Goal: Check status: Check status

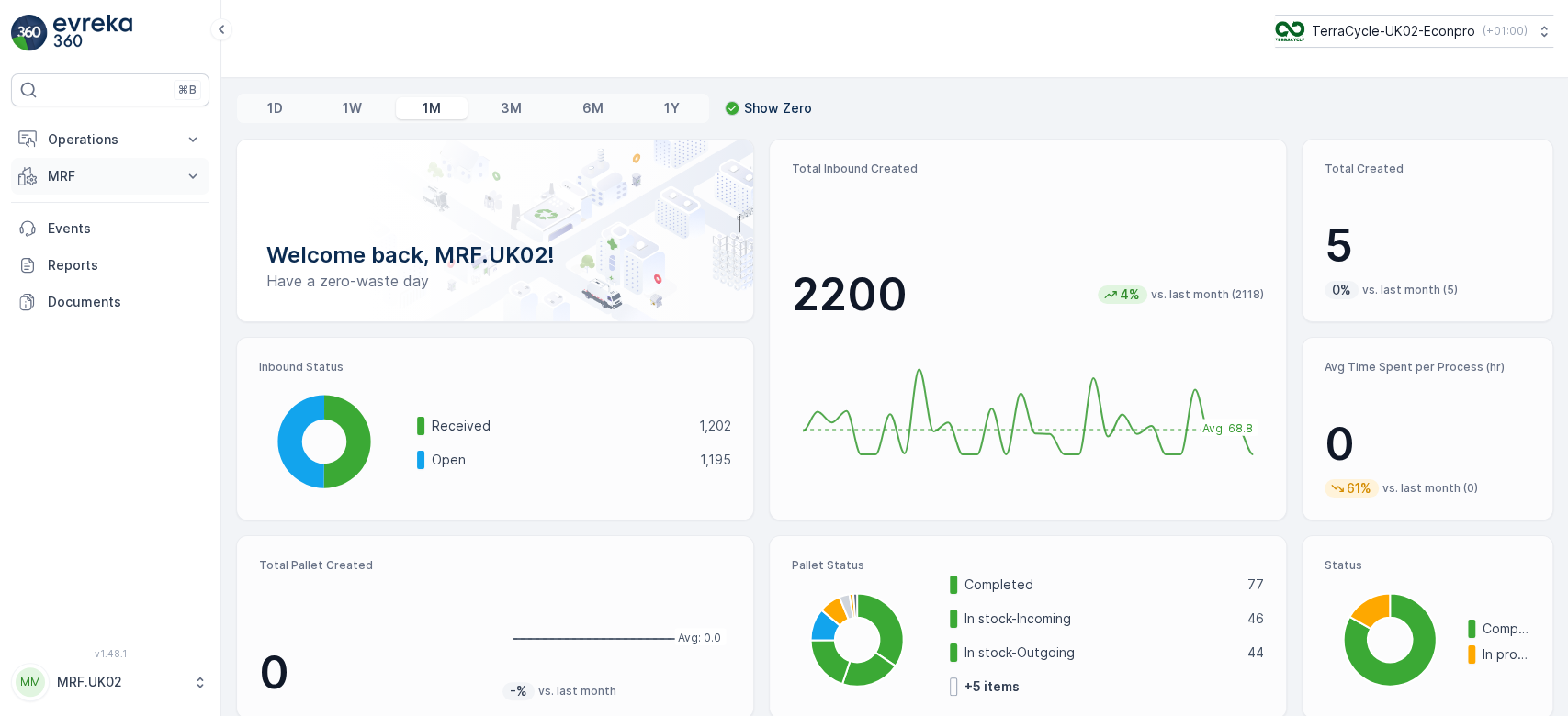
click at [112, 169] on p "MRF" at bounding box center [110, 176] width 125 height 18
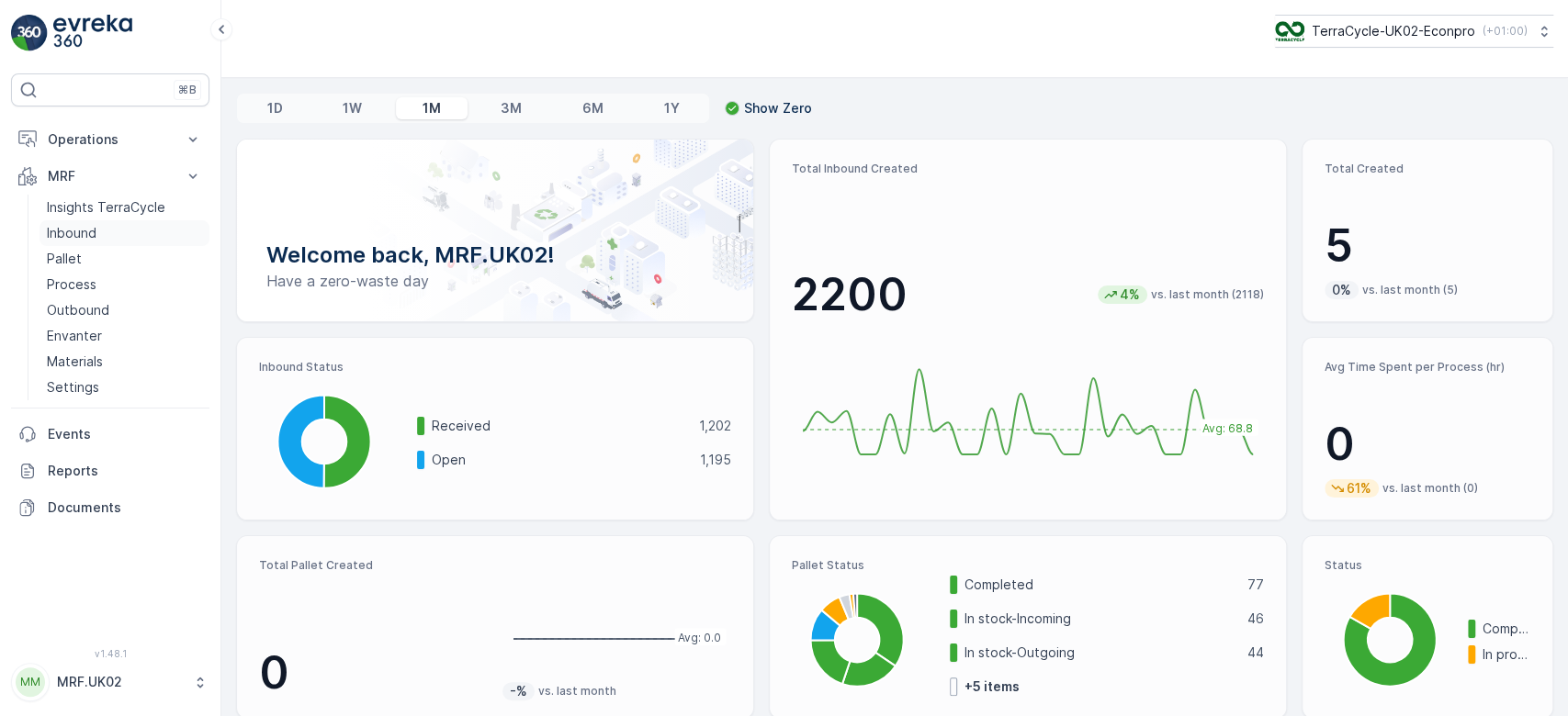
click at [91, 224] on p "Inbound" at bounding box center [72, 233] width 50 height 18
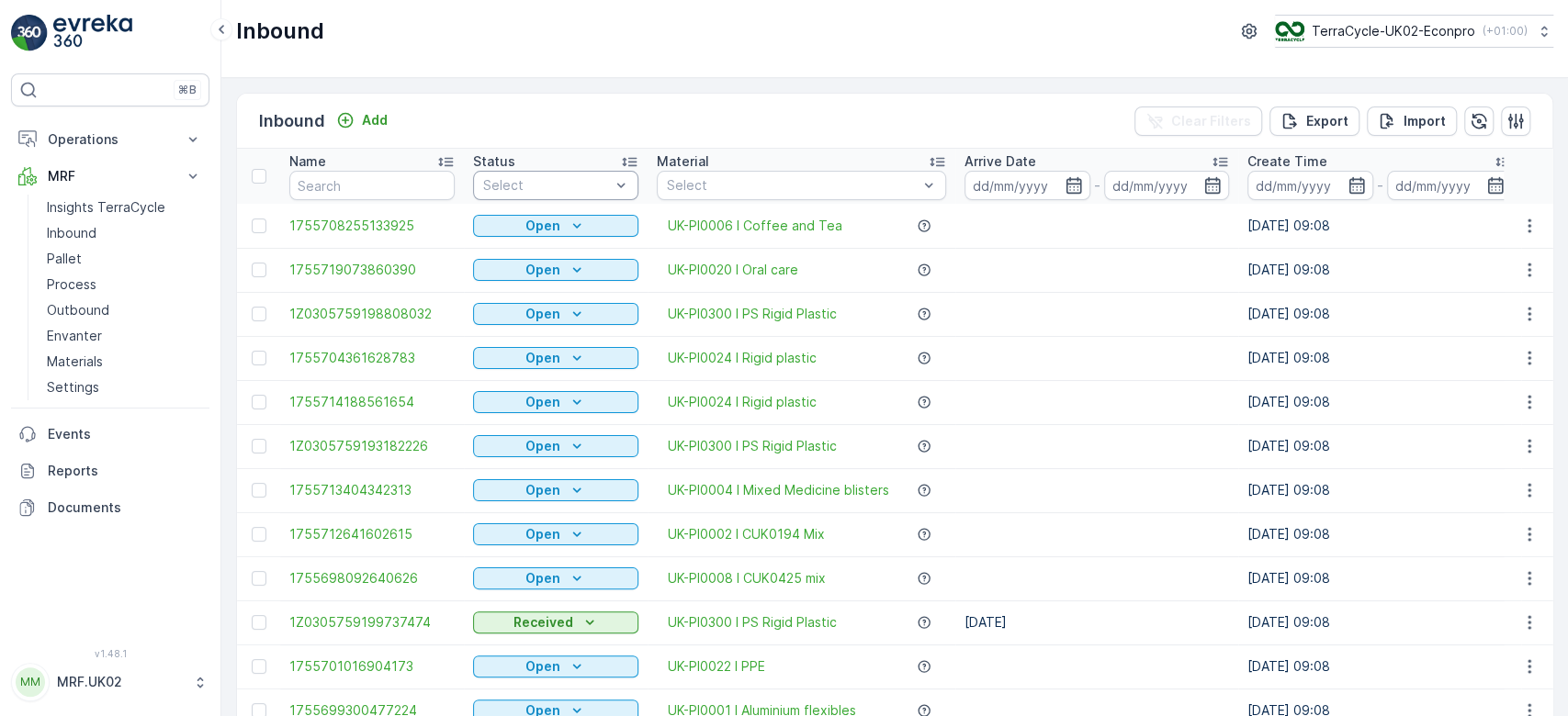
click at [509, 183] on div at bounding box center [546, 186] width 131 height 15
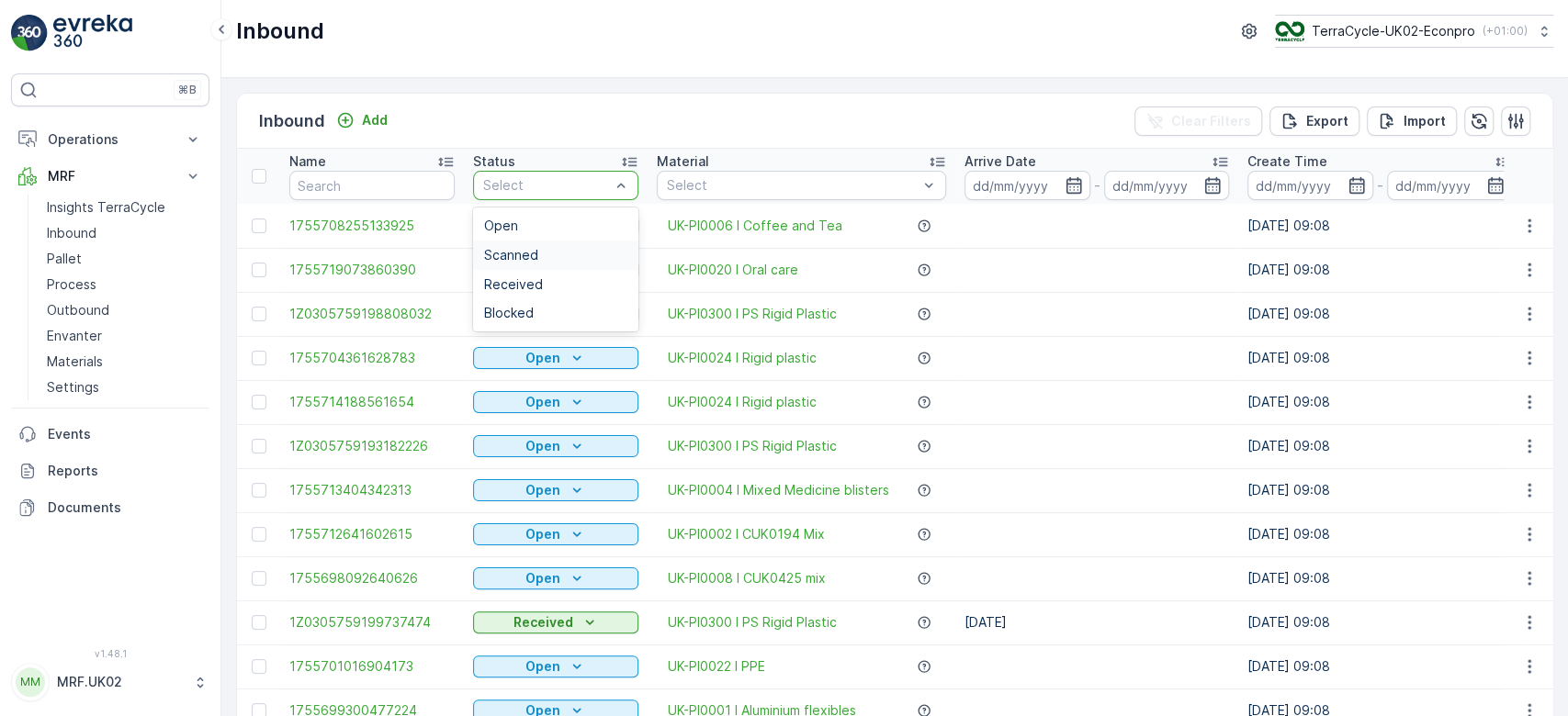
click at [507, 253] on span "Scanned" at bounding box center [510, 256] width 54 height 15
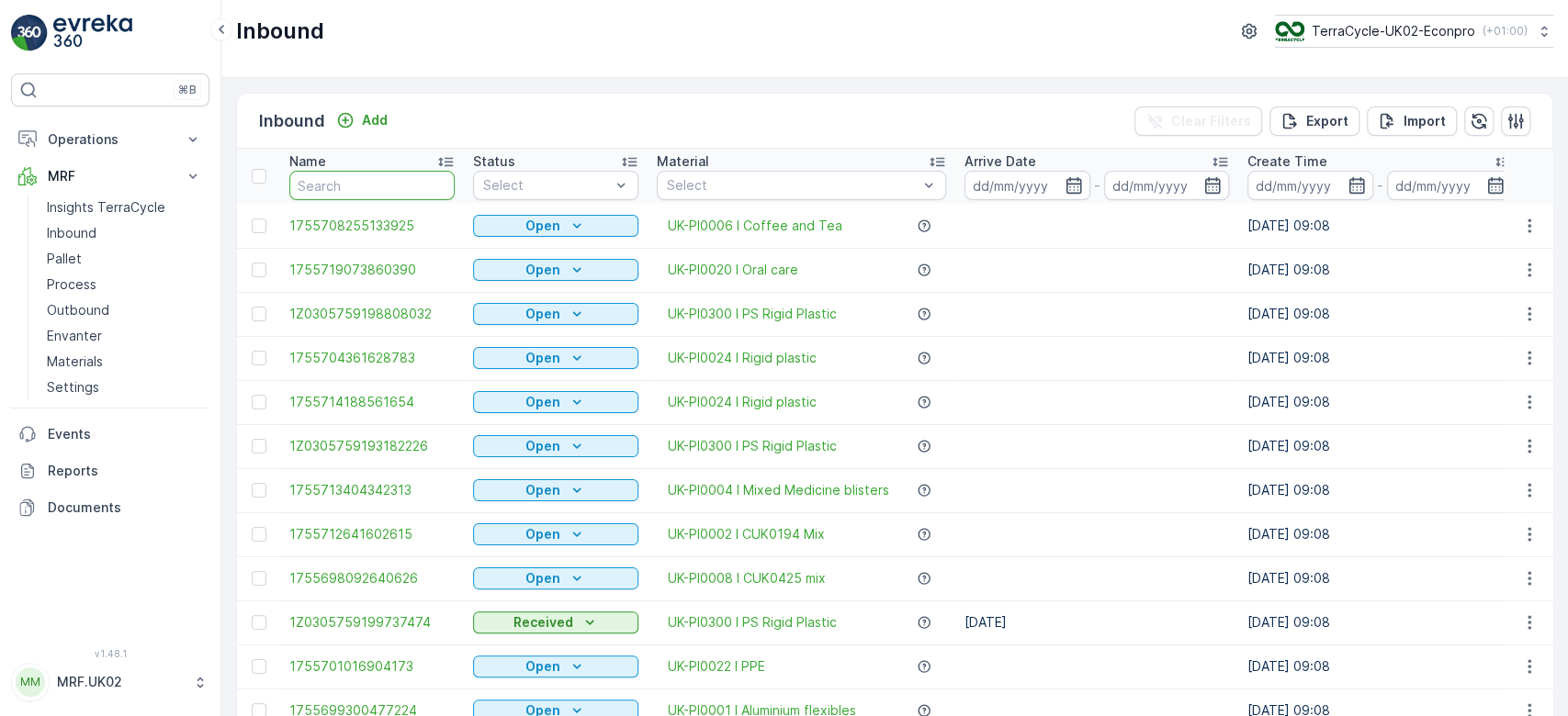
click at [399, 188] on input "text" at bounding box center [372, 186] width 166 height 29
